Goal: Find specific page/section: Find specific page/section

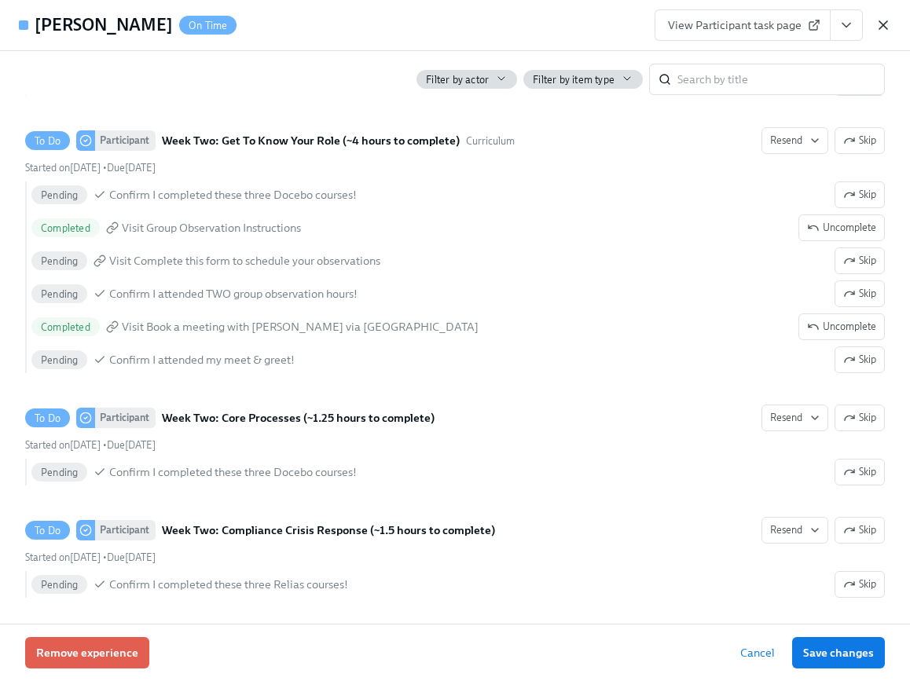
click at [881, 19] on icon "button" at bounding box center [884, 25] width 16 height 16
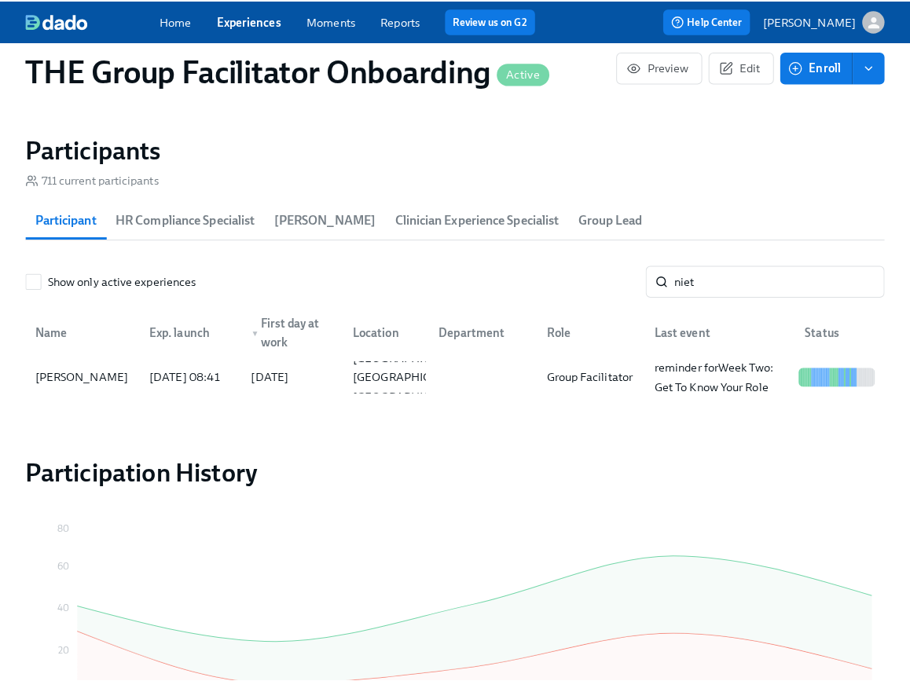
scroll to position [0, 23466]
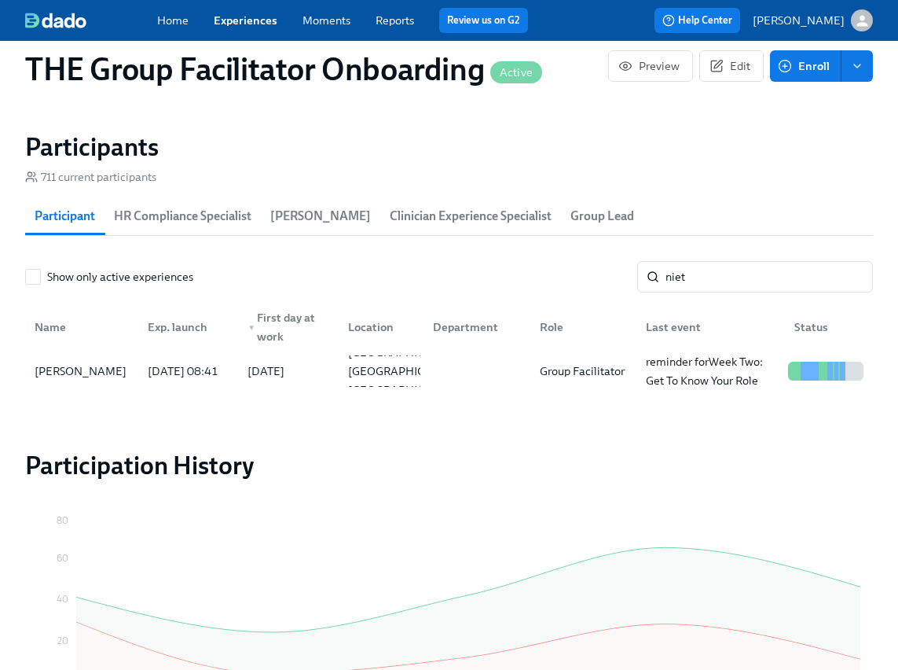
click at [759, 259] on section "Participants 711 current participants Participant HR Compliance Specialist [PER…" at bounding box center [449, 265] width 848 height 268
click at [759, 270] on input "niet" at bounding box center [769, 276] width 207 height 31
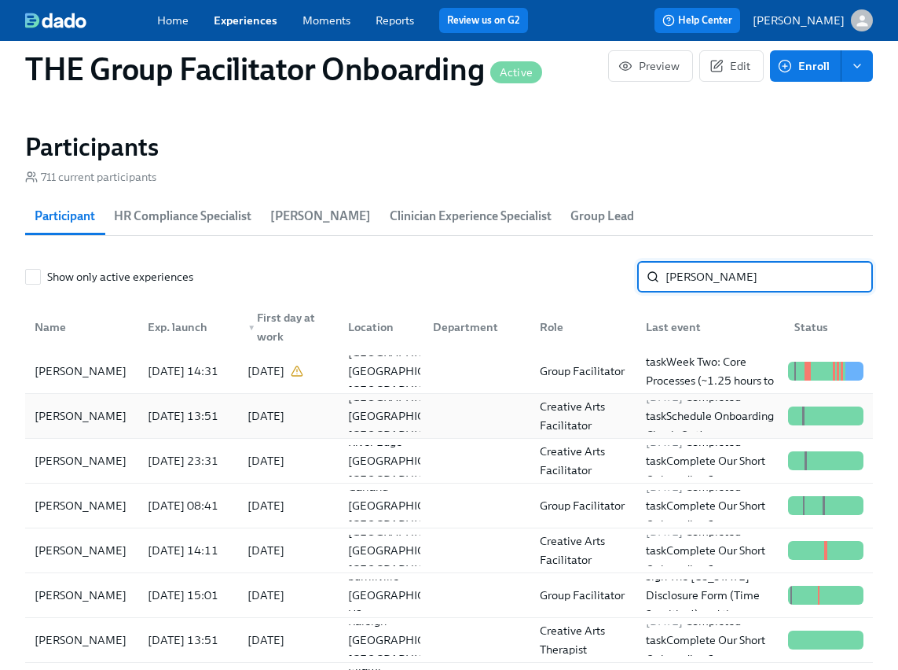
type input "[PERSON_NAME]"
click at [105, 417] on div "[PERSON_NAME]" at bounding box center [80, 415] width 105 height 19
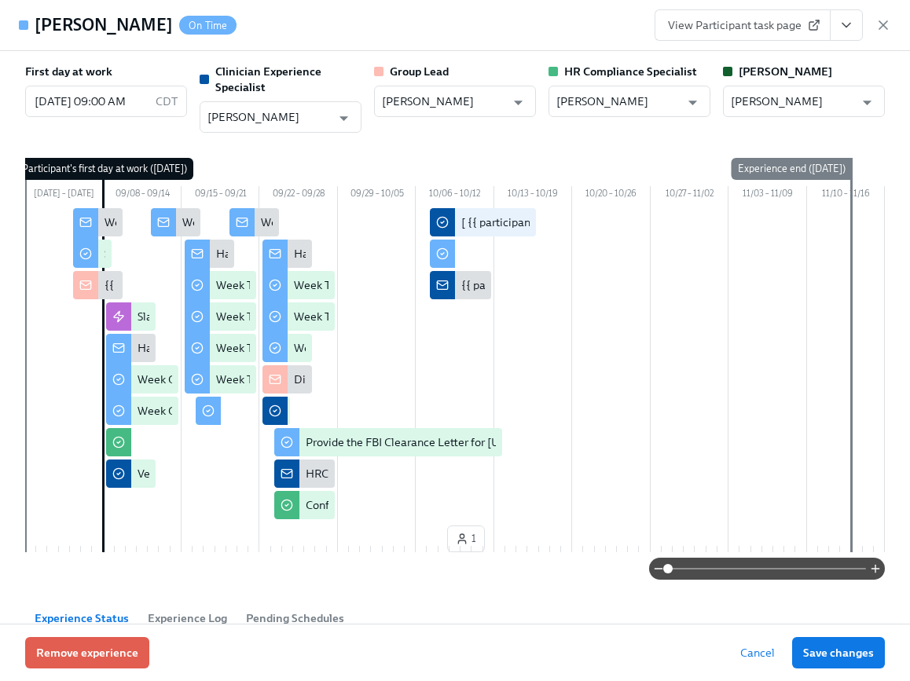
scroll to position [0, 23478]
